Goal: Information Seeking & Learning: Learn about a topic

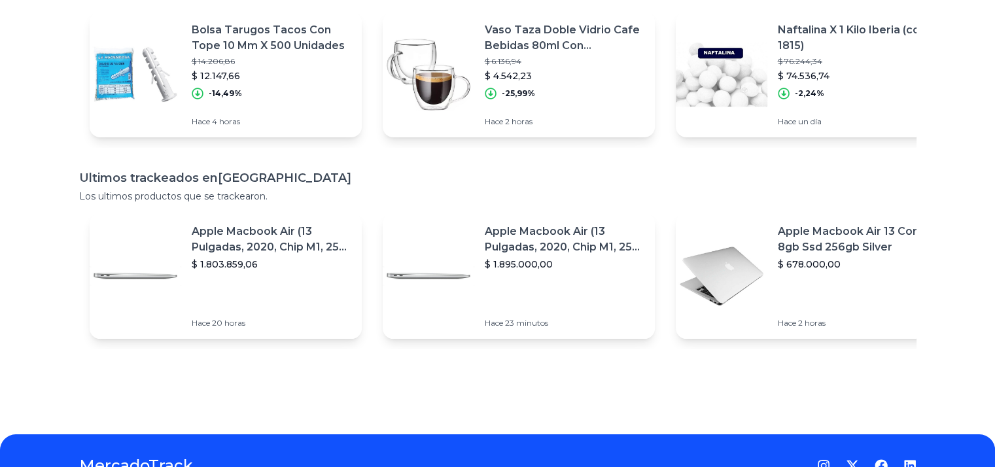
scroll to position [0, 3]
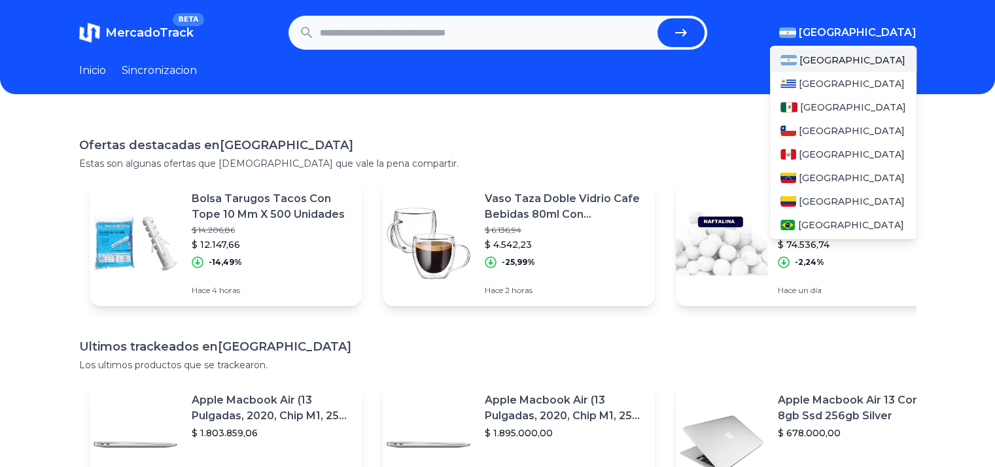
click at [887, 40] on span "[GEOGRAPHIC_DATA]" at bounding box center [858, 33] width 118 height 16
click at [841, 113] on div "[GEOGRAPHIC_DATA]" at bounding box center [843, 108] width 147 height 24
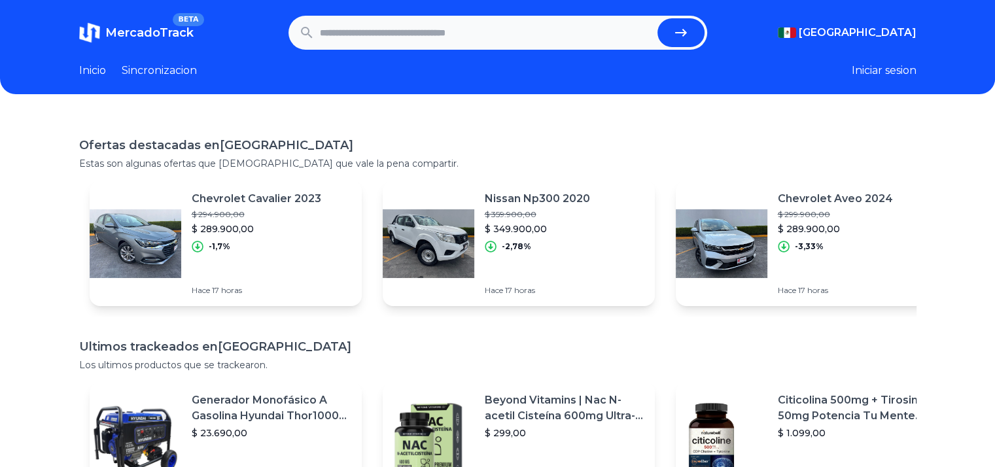
drag, startPoint x: 393, startPoint y: 118, endPoint x: 408, endPoint y: 121, distance: 15.9
drag, startPoint x: 408, startPoint y: 121, endPoint x: 387, endPoint y: 38, distance: 85.7
click at [387, 38] on input "text" at bounding box center [486, 32] width 332 height 29
type input "*********"
click at [657, 18] on button "submit" at bounding box center [680, 32] width 47 height 29
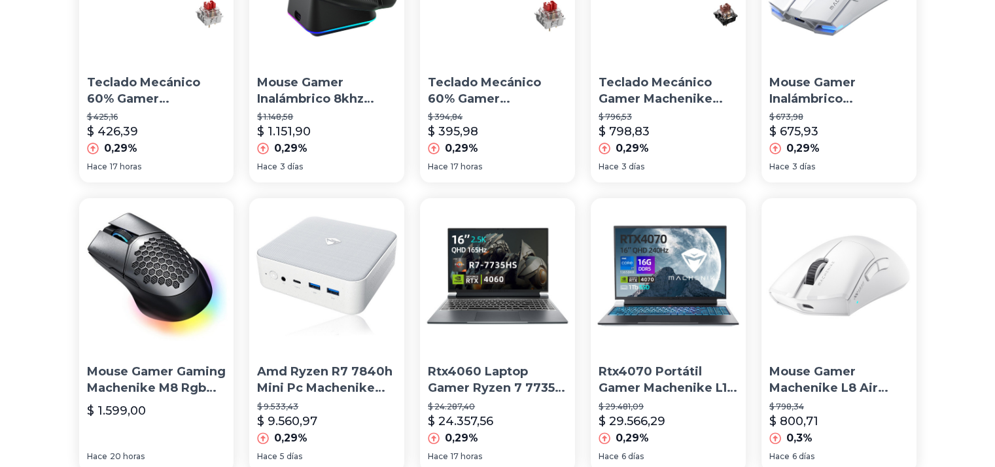
scroll to position [262, 0]
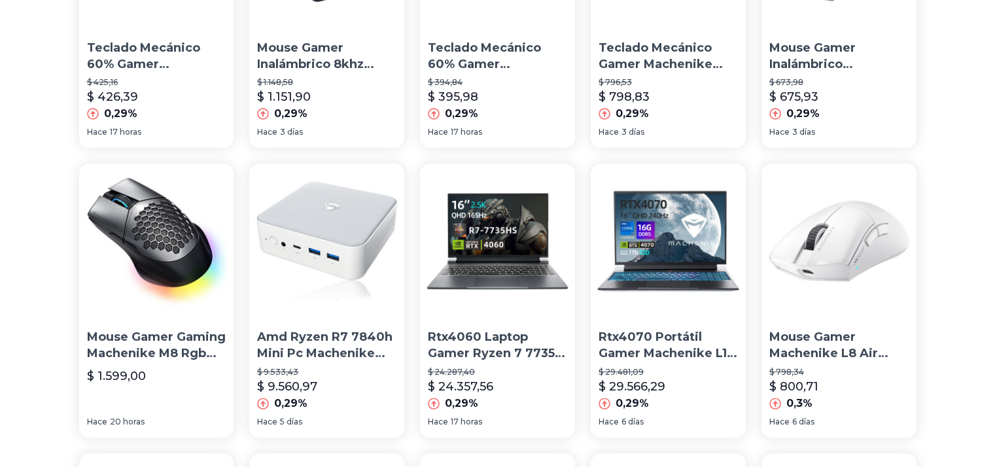
click at [683, 278] on img at bounding box center [668, 241] width 155 height 155
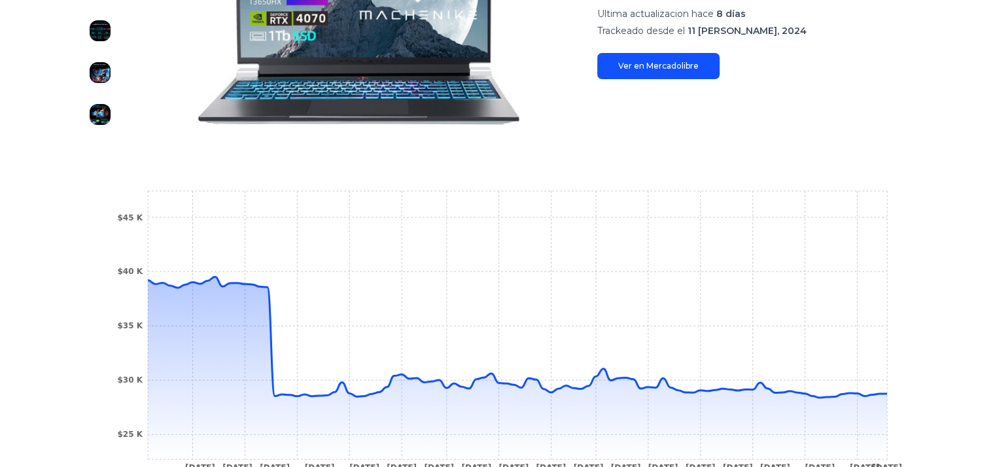
scroll to position [327, 0]
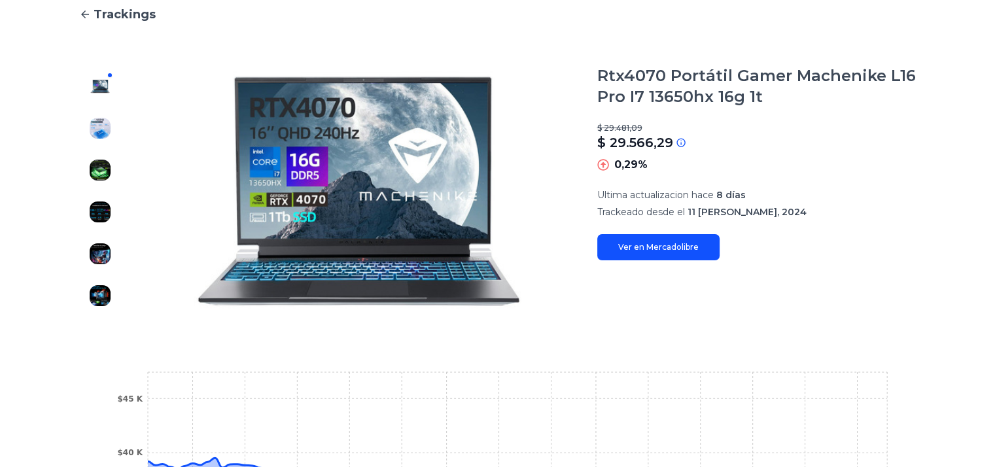
type input "*********"
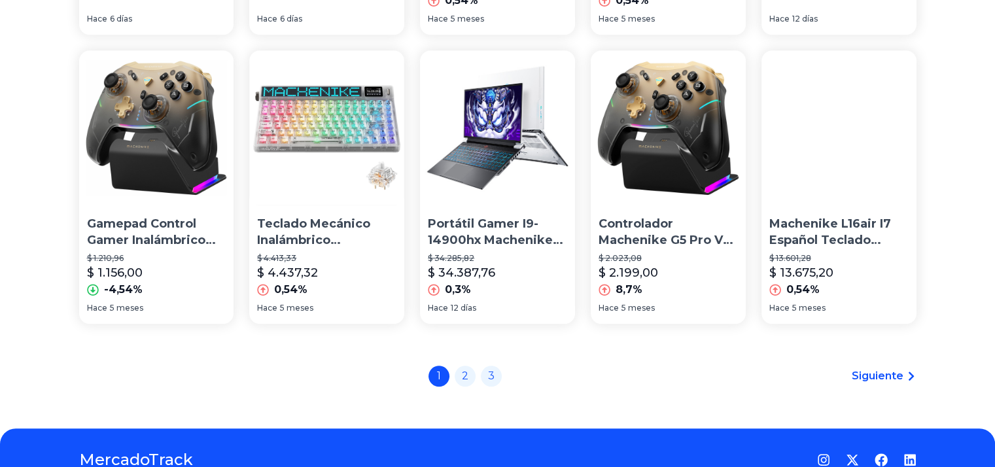
scroll to position [981, 0]
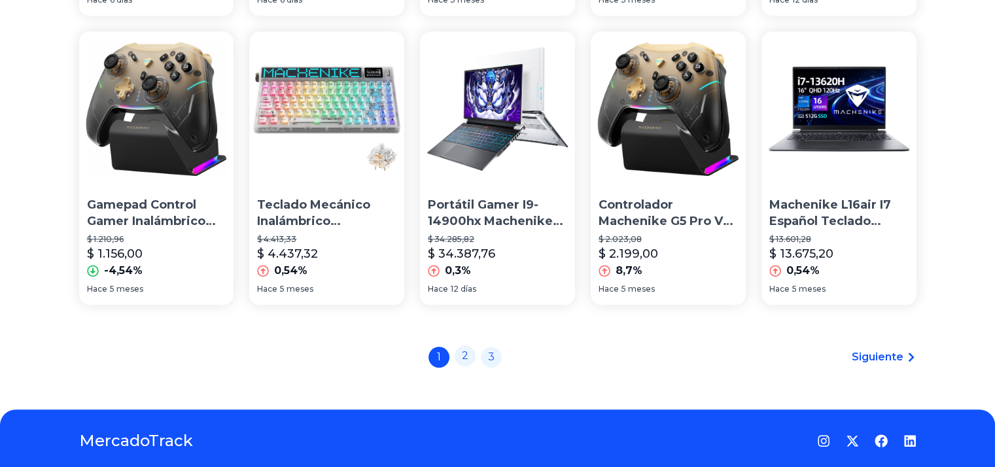
click at [472, 355] on link "2" at bounding box center [465, 355] width 21 height 21
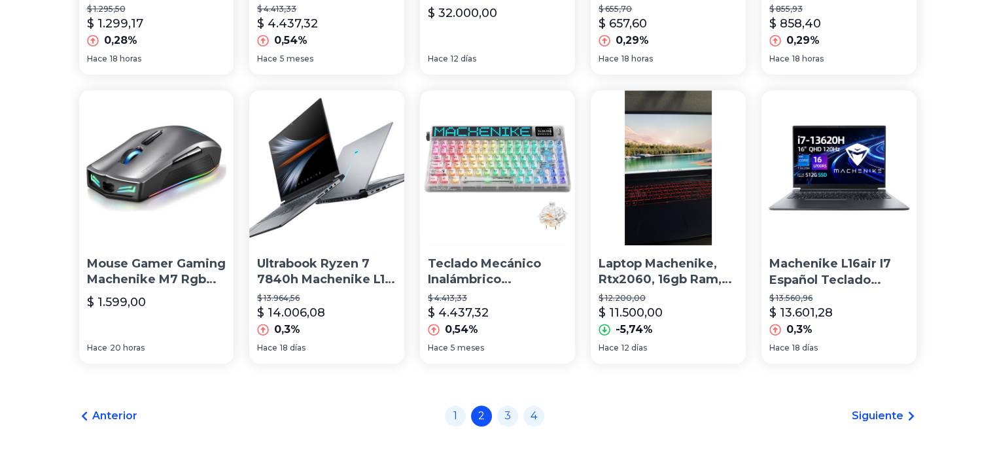
scroll to position [916, 0]
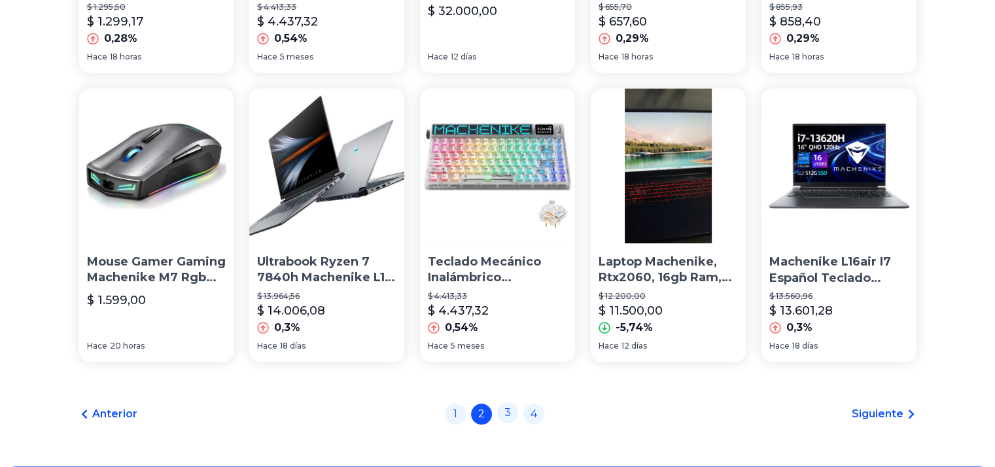
click at [515, 411] on link "3" at bounding box center [507, 412] width 21 height 21
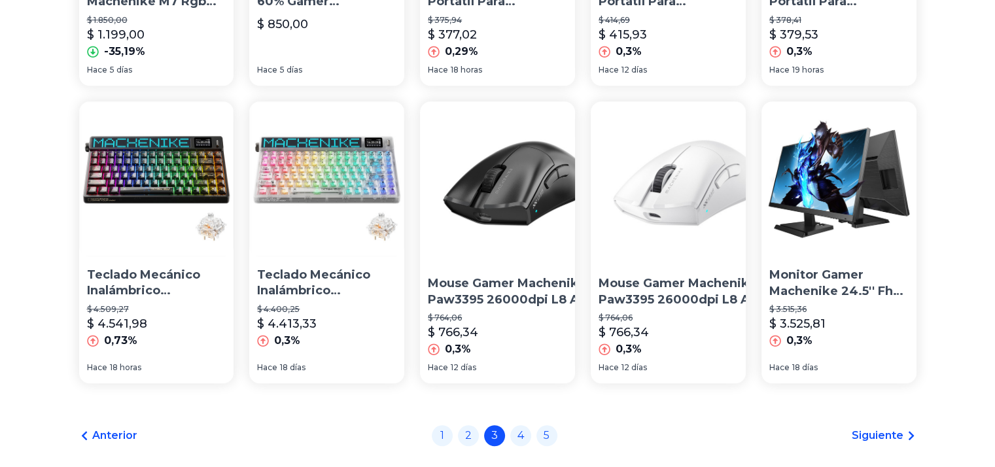
scroll to position [1023, 0]
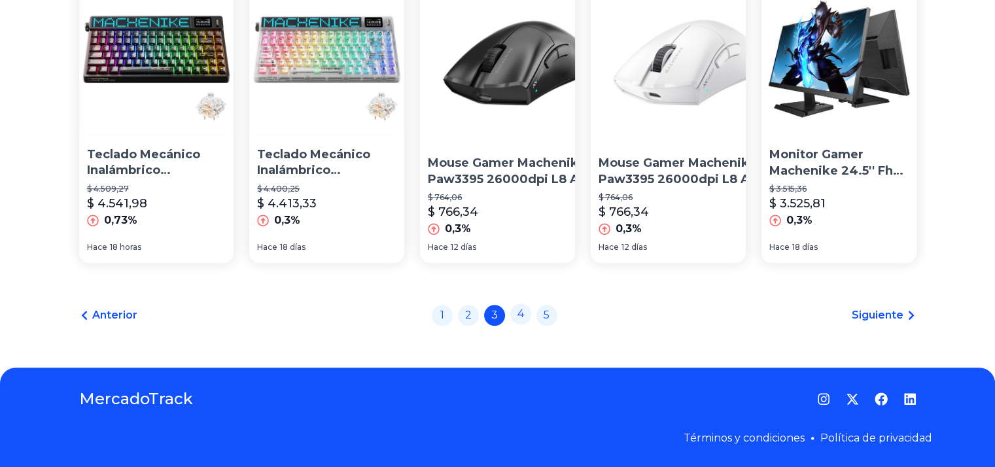
click at [517, 317] on link "4" at bounding box center [520, 314] width 21 height 21
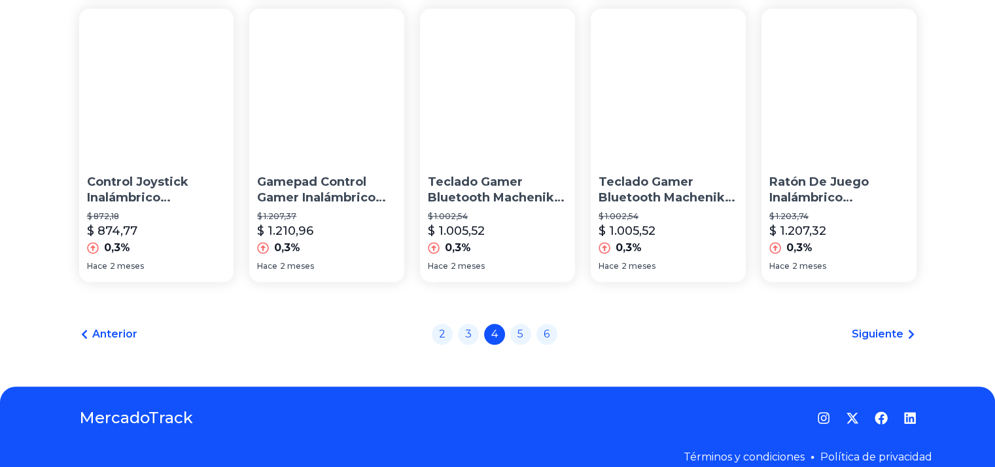
scroll to position [1015, 0]
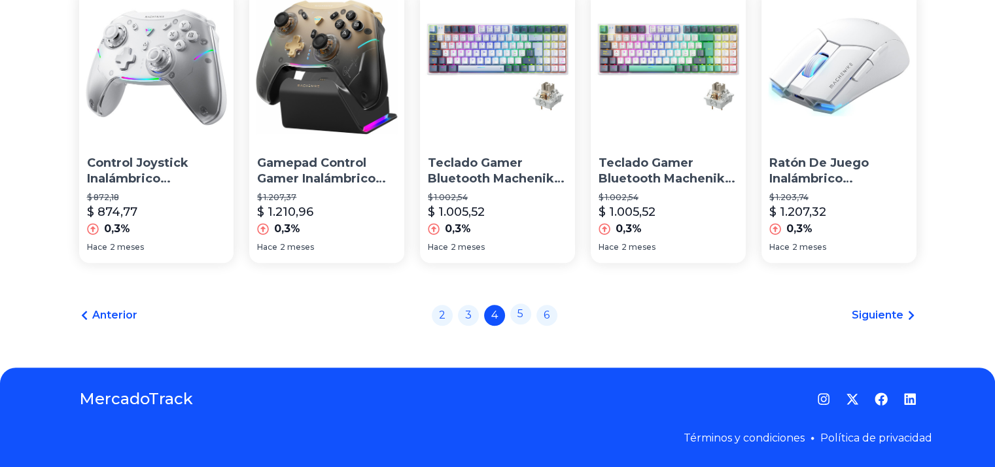
click at [527, 317] on link "5" at bounding box center [520, 314] width 21 height 21
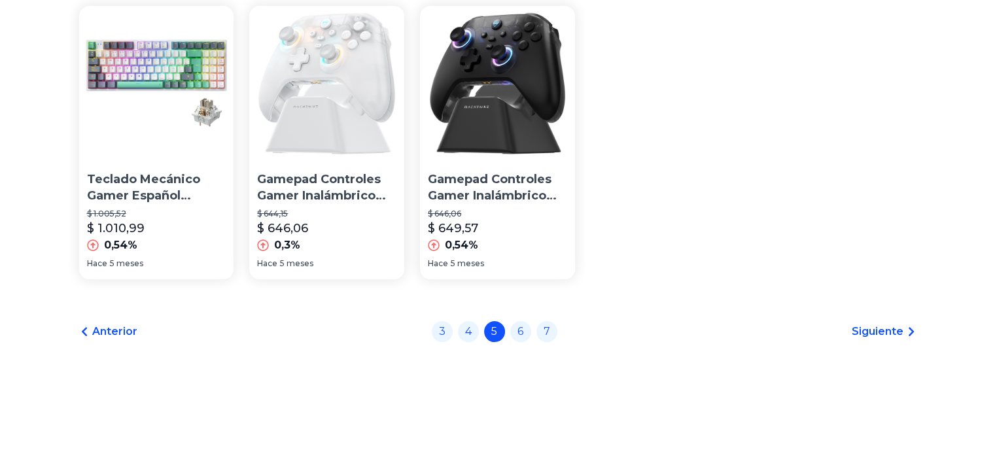
scroll to position [131, 0]
click at [529, 329] on link "6" at bounding box center [520, 329] width 21 height 21
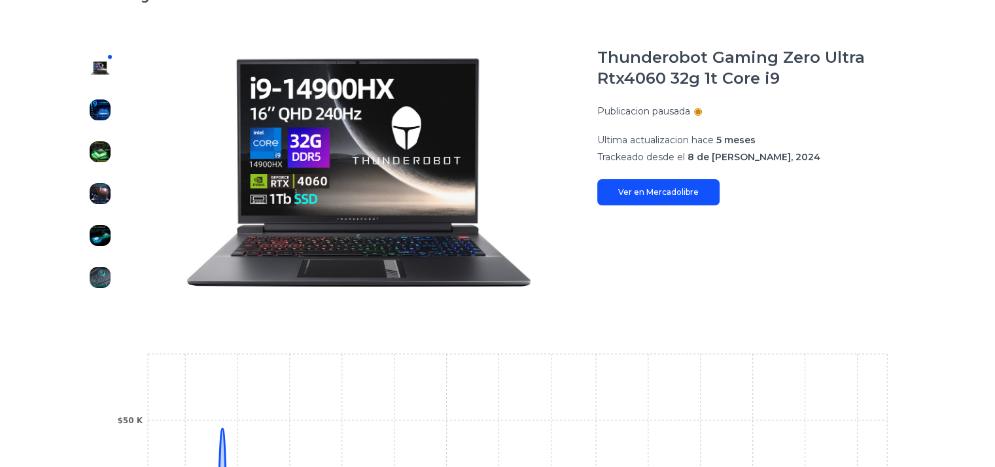
scroll to position [131, 0]
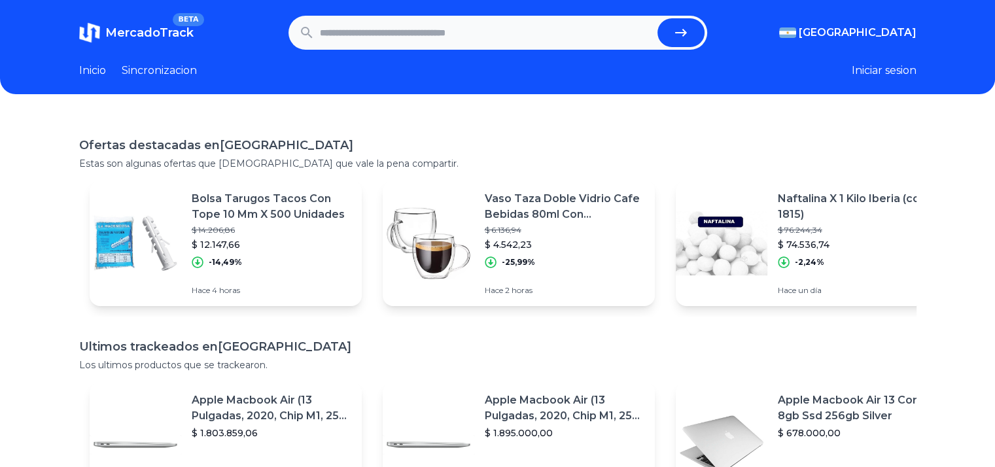
click at [429, 30] on input "text" at bounding box center [486, 32] width 332 height 29
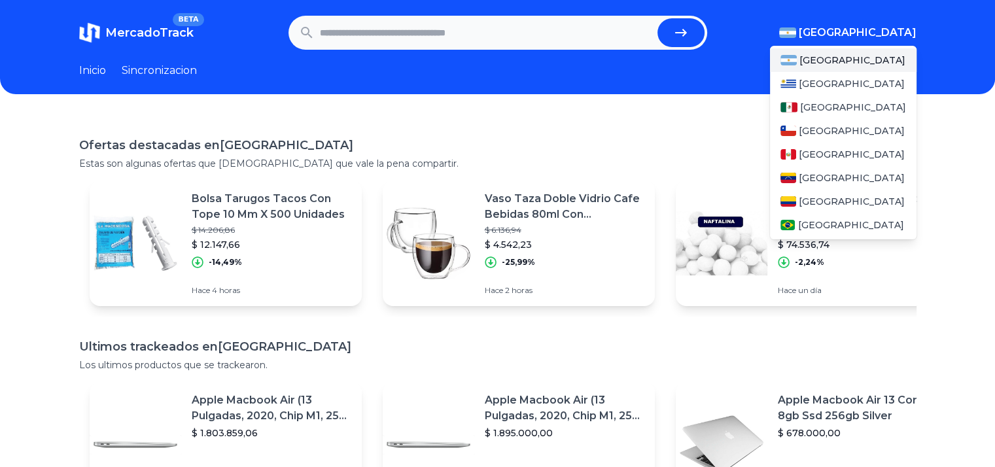
click at [904, 29] on span "[GEOGRAPHIC_DATA]" at bounding box center [858, 33] width 118 height 16
click at [839, 105] on div "[GEOGRAPHIC_DATA]" at bounding box center [843, 108] width 147 height 24
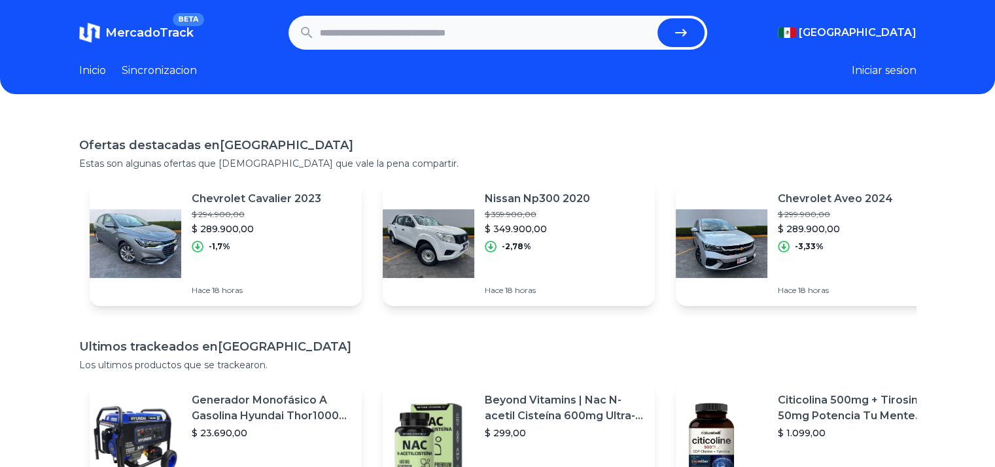
click at [563, 26] on input "text" at bounding box center [486, 32] width 332 height 29
type input "**********"
click at [657, 18] on button "submit" at bounding box center [680, 32] width 47 height 29
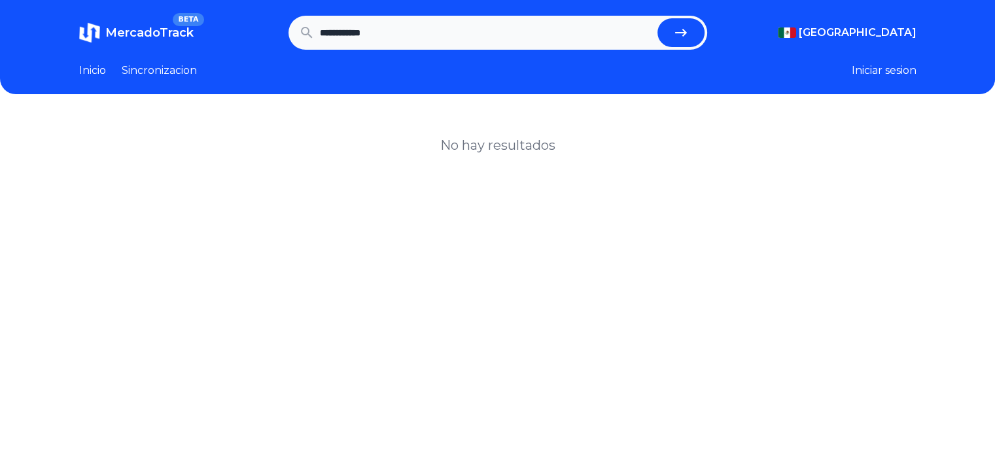
drag, startPoint x: 382, startPoint y: 190, endPoint x: 428, endPoint y: 145, distance: 63.8
click at [427, 145] on div "No hay resultados" at bounding box center [497, 348] width 995 height 467
click at [361, 34] on input "**********" at bounding box center [486, 32] width 332 height 29
type input "**********"
click at [657, 18] on button "submit" at bounding box center [680, 32] width 47 height 29
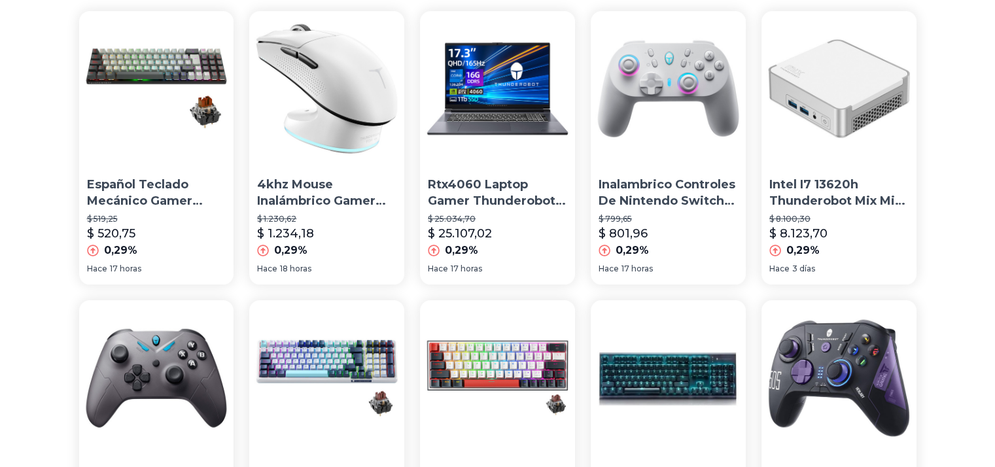
scroll to position [131, 0]
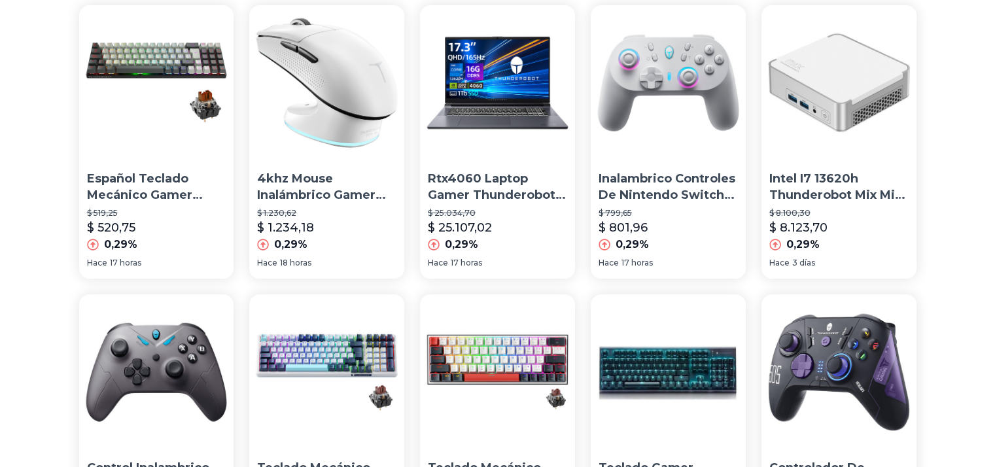
drag, startPoint x: 519, startPoint y: 133, endPoint x: 573, endPoint y: 71, distance: 82.0
drag, startPoint x: 573, startPoint y: 71, endPoint x: 962, endPoint y: 185, distance: 405.5
click at [846, 119] on img at bounding box center [838, 82] width 155 height 155
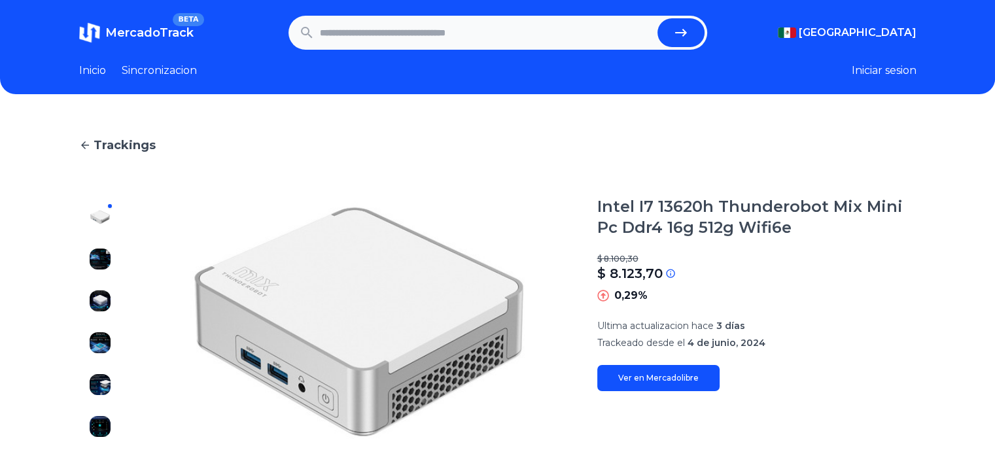
type input "**********"
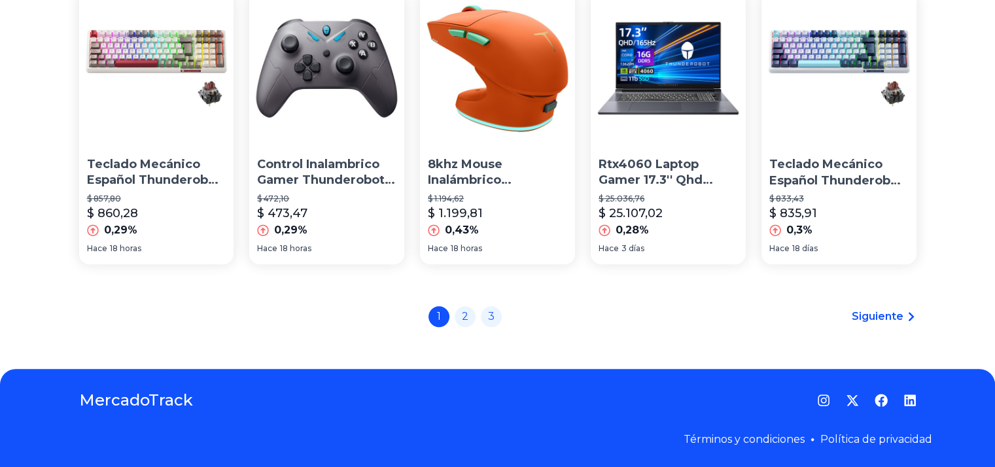
scroll to position [1015, 0]
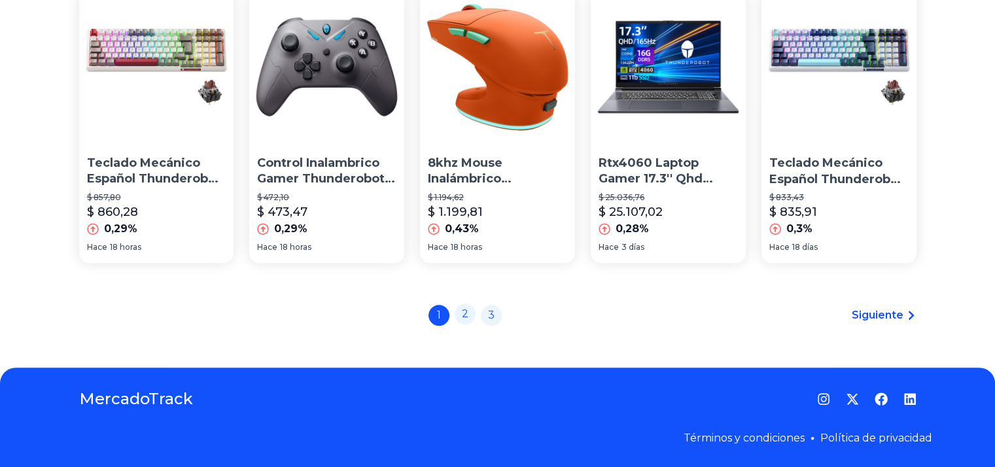
click at [463, 322] on link "2" at bounding box center [465, 314] width 21 height 21
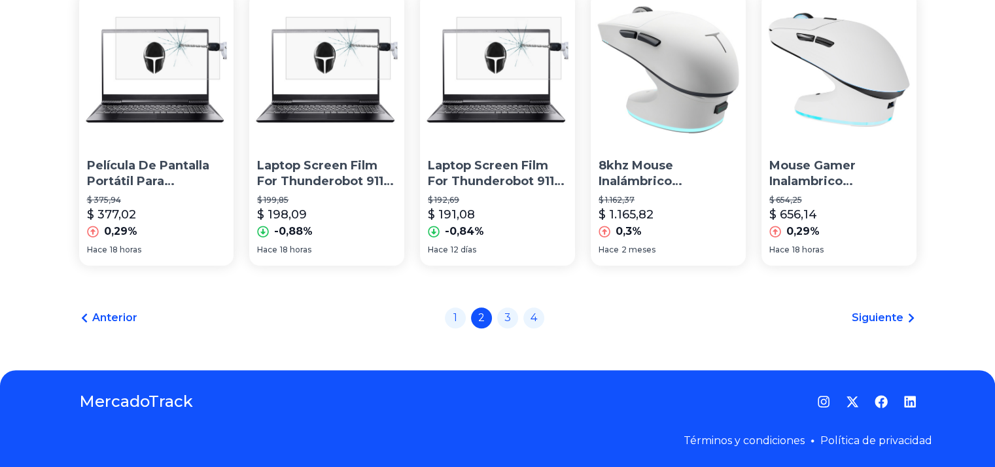
scroll to position [1015, 0]
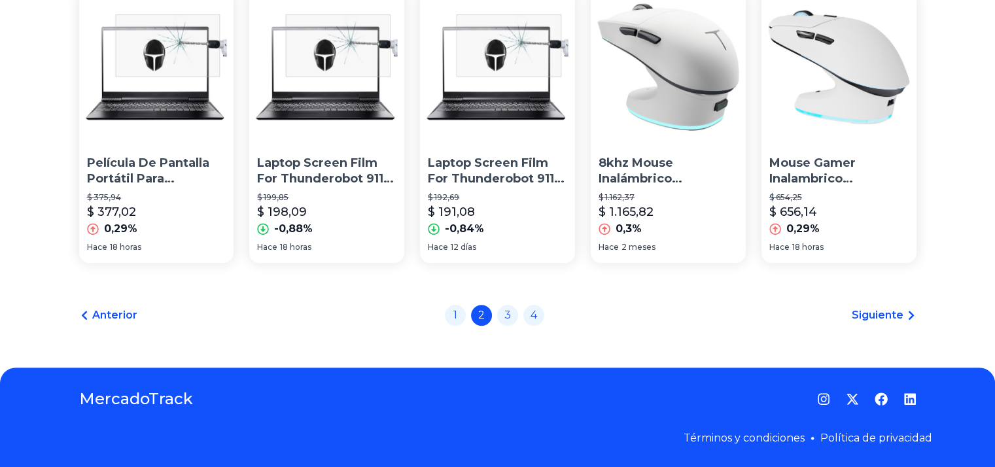
click at [523, 312] on div "1 2 3 4" at bounding box center [494, 315] width 99 height 21
click at [502, 319] on link "3" at bounding box center [507, 314] width 21 height 21
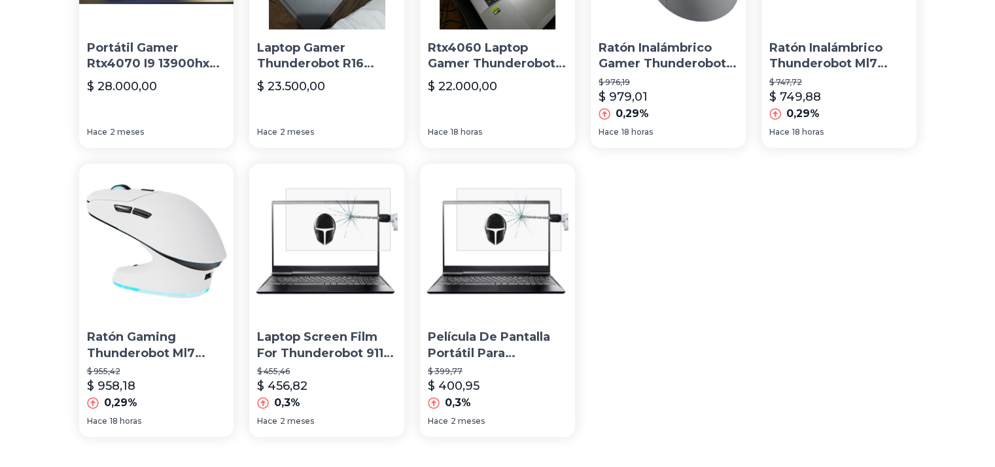
scroll to position [916, 0]
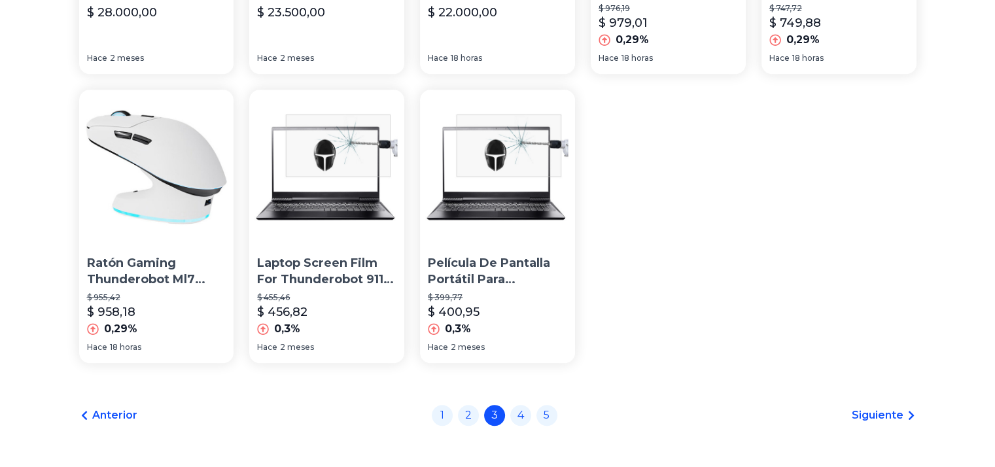
drag, startPoint x: 478, startPoint y: 422, endPoint x: 483, endPoint y: 415, distance: 8.5
click at [478, 423] on link "2" at bounding box center [468, 415] width 21 height 21
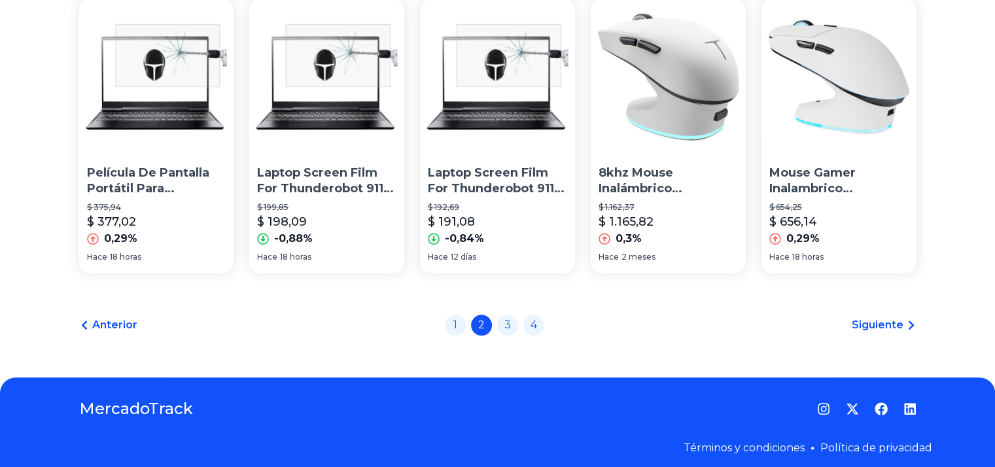
scroll to position [1015, 0]
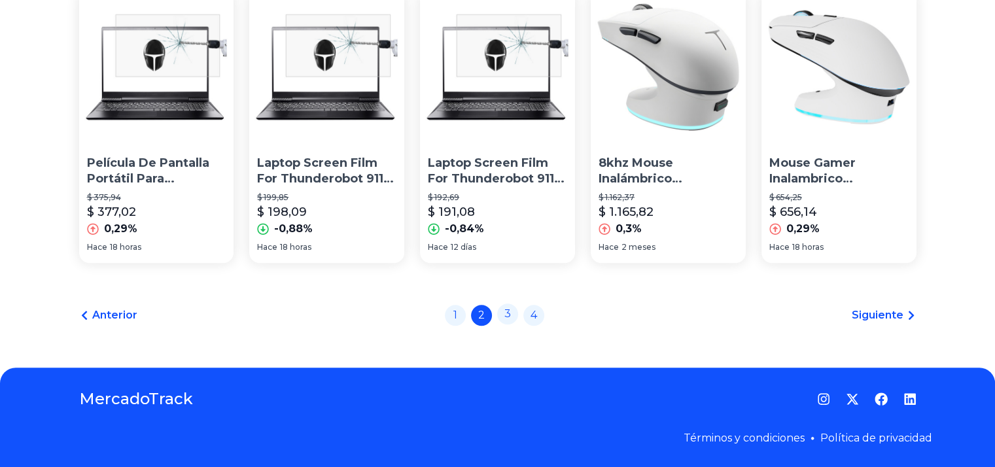
click at [510, 317] on link "3" at bounding box center [507, 314] width 21 height 21
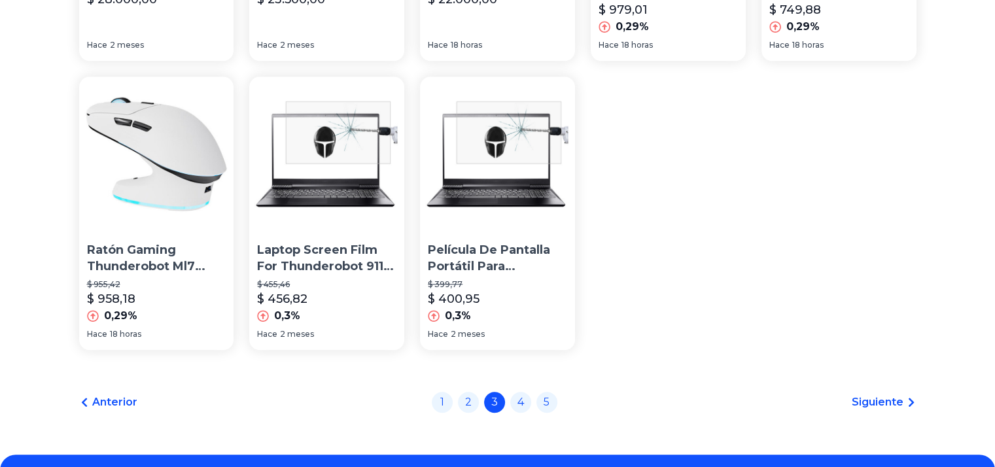
scroll to position [1015, 0]
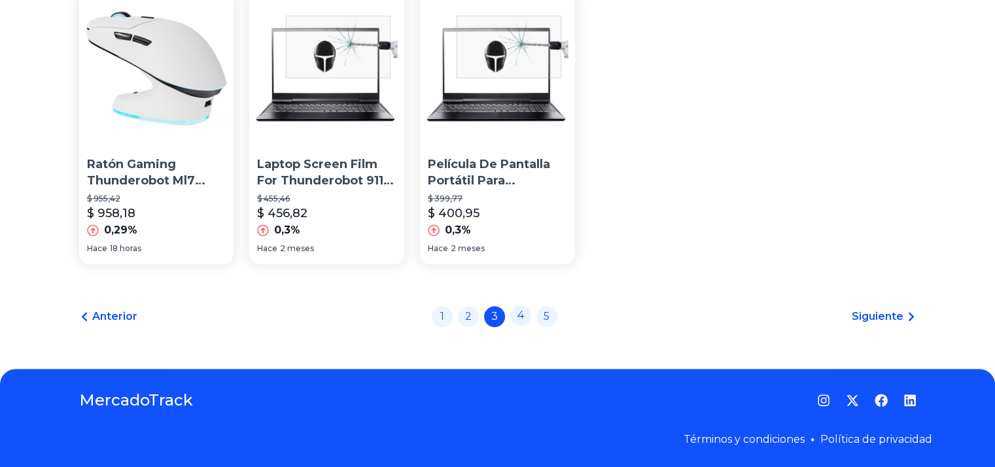
click at [526, 311] on link "4" at bounding box center [520, 315] width 21 height 21
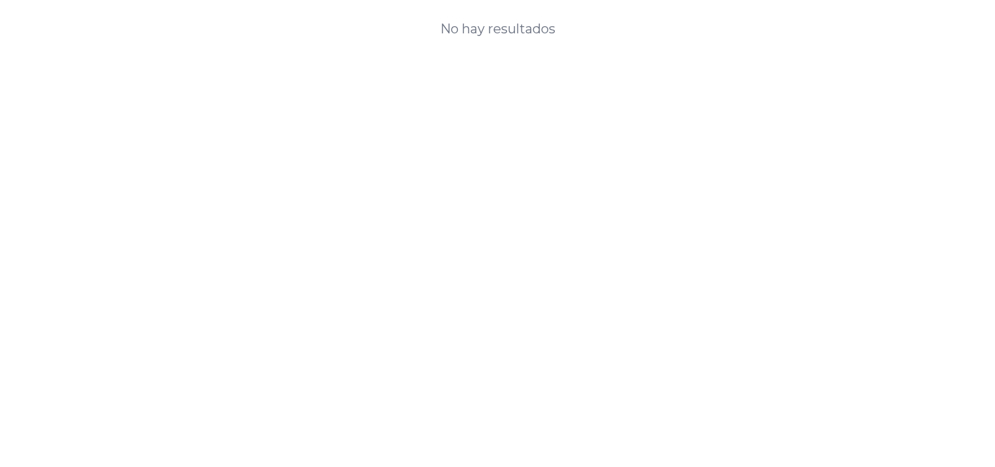
scroll to position [114, 0]
